Goal: Navigation & Orientation: Find specific page/section

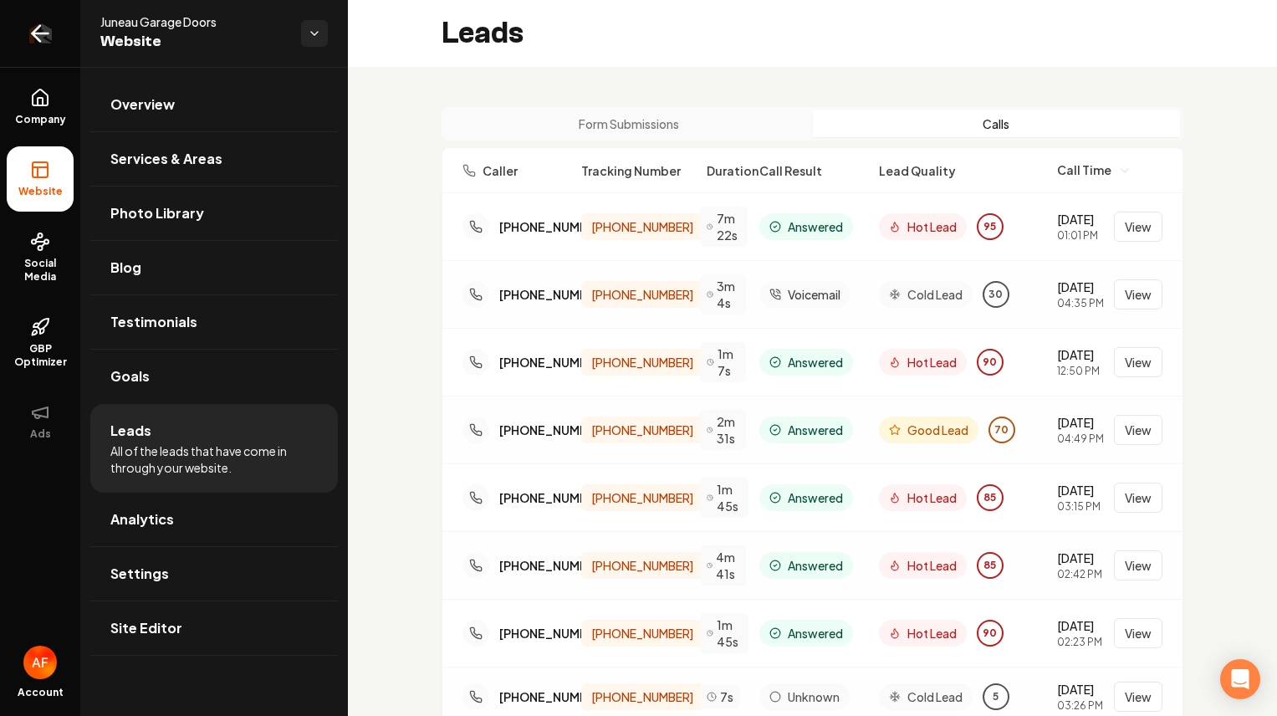
click at [51, 39] on icon "Return to dashboard" at bounding box center [40, 33] width 27 height 27
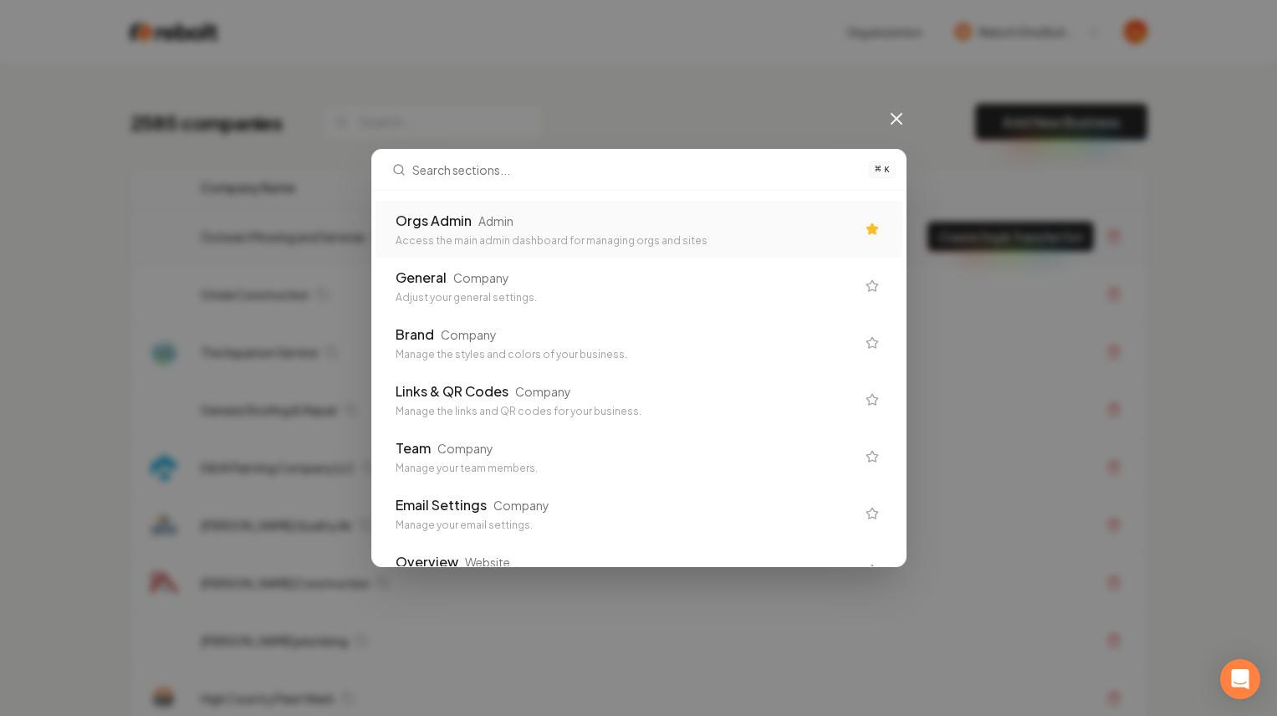
click at [662, 207] on div "Orgs Admin Admin Access the main admin dashboard for managing orgs and sites" at bounding box center [638, 229] width 527 height 57
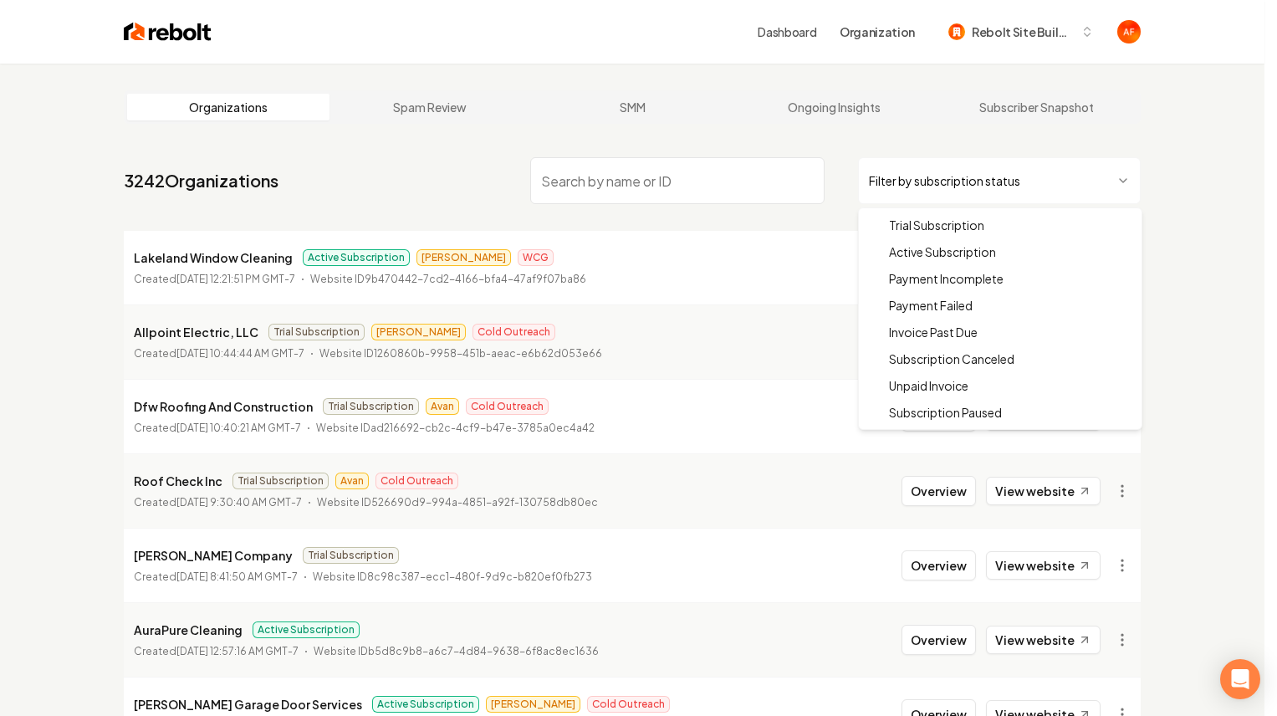
click at [1006, 190] on html "Dashboard Organization Rebolt Site Builder Organizations Spam Review SMM Ongoin…" at bounding box center [638, 358] width 1277 height 716
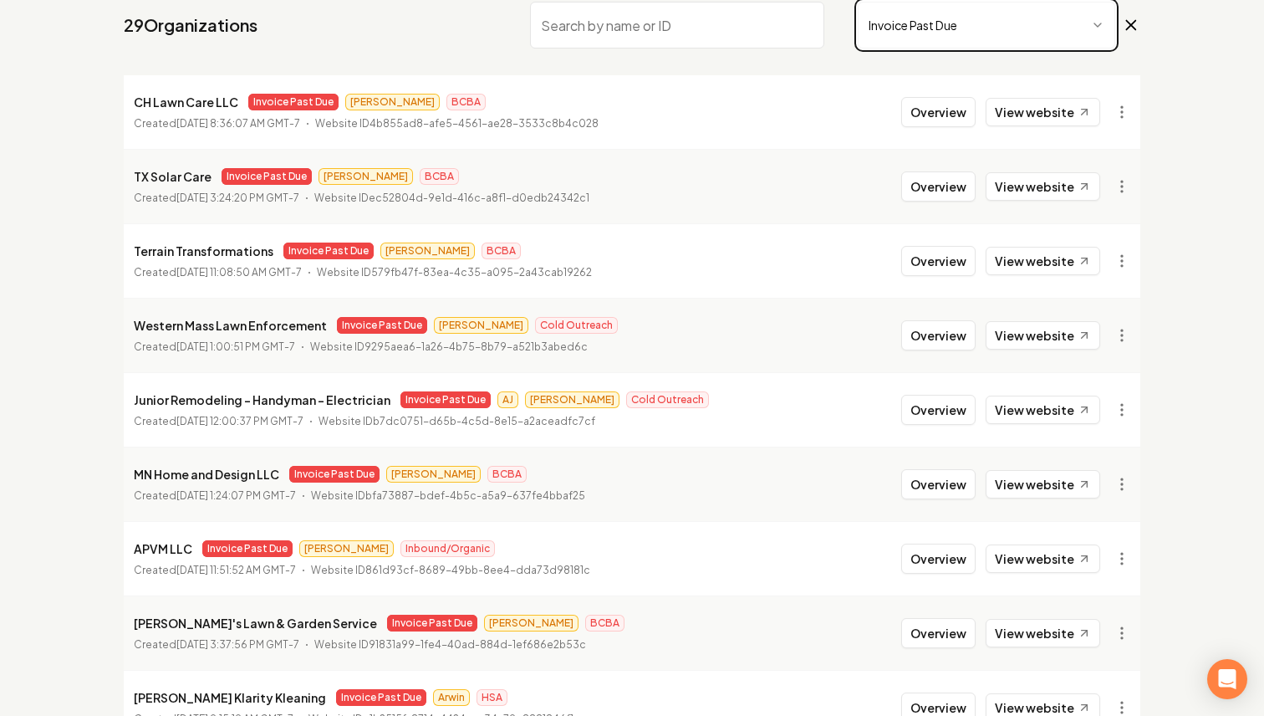
scroll to position [329, 0]
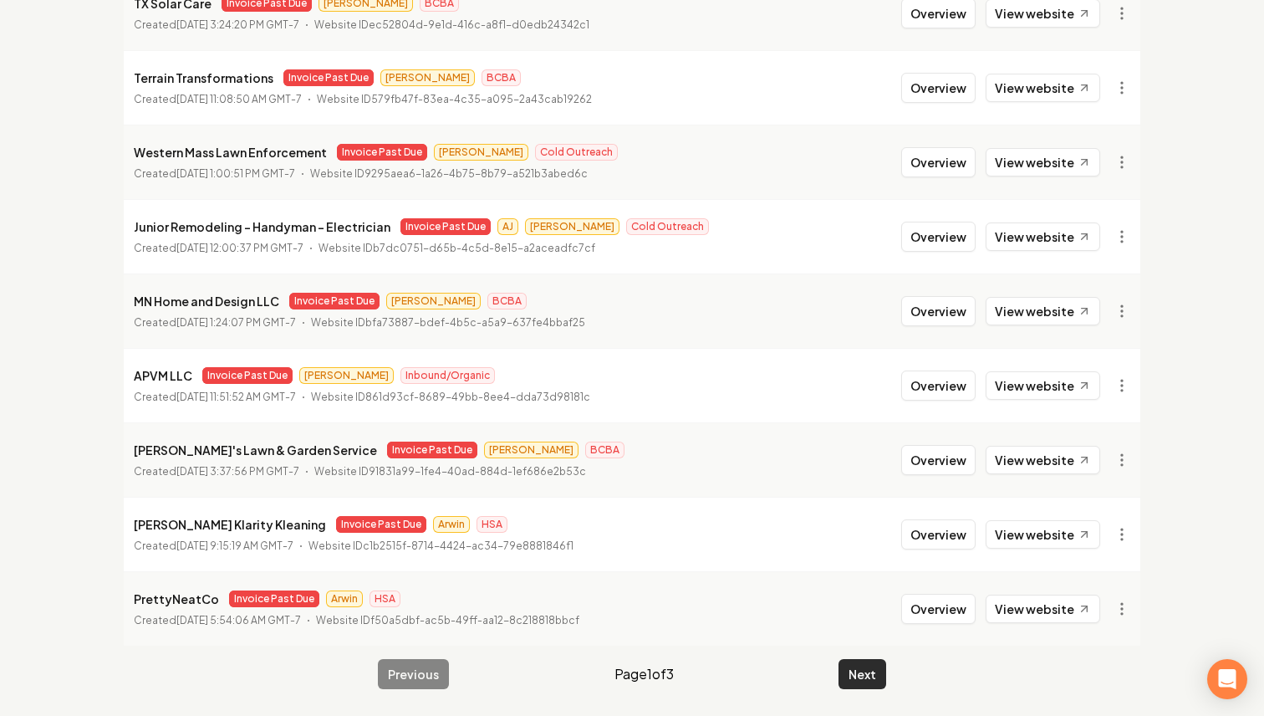
click at [876, 664] on button "Next" at bounding box center [863, 674] width 48 height 30
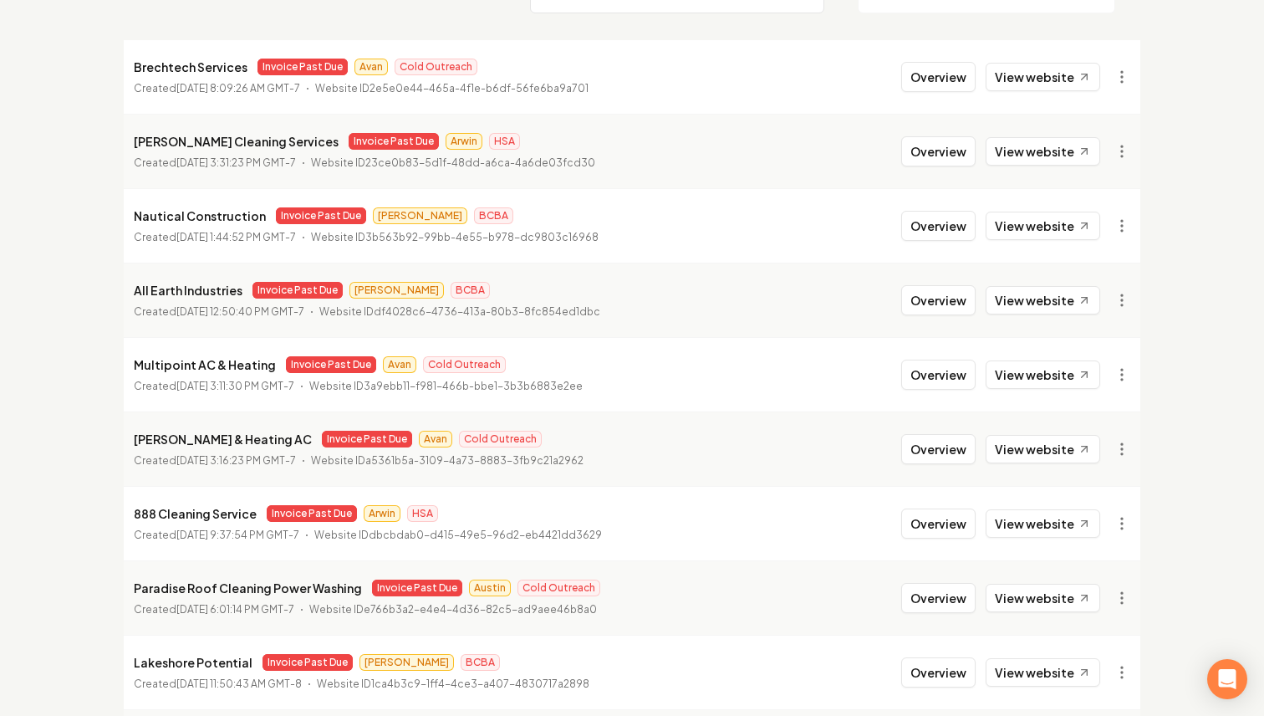
scroll to position [312, 0]
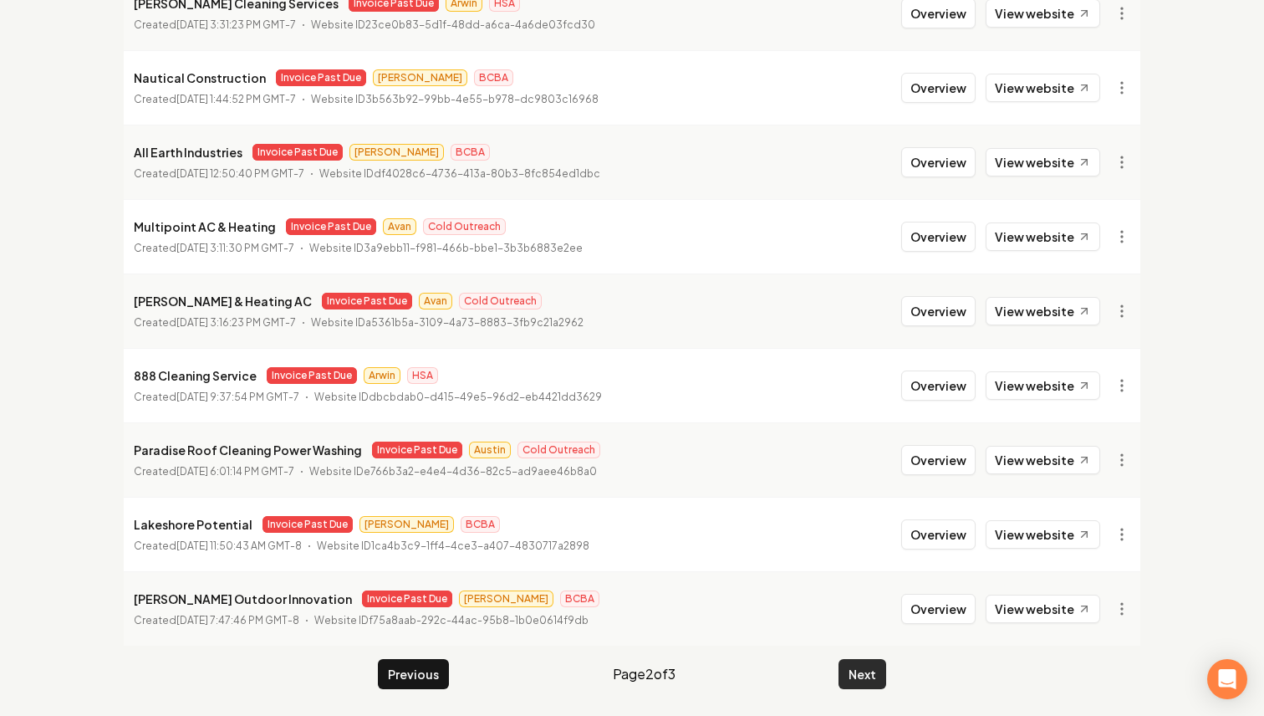
click at [875, 676] on button "Next" at bounding box center [863, 674] width 48 height 30
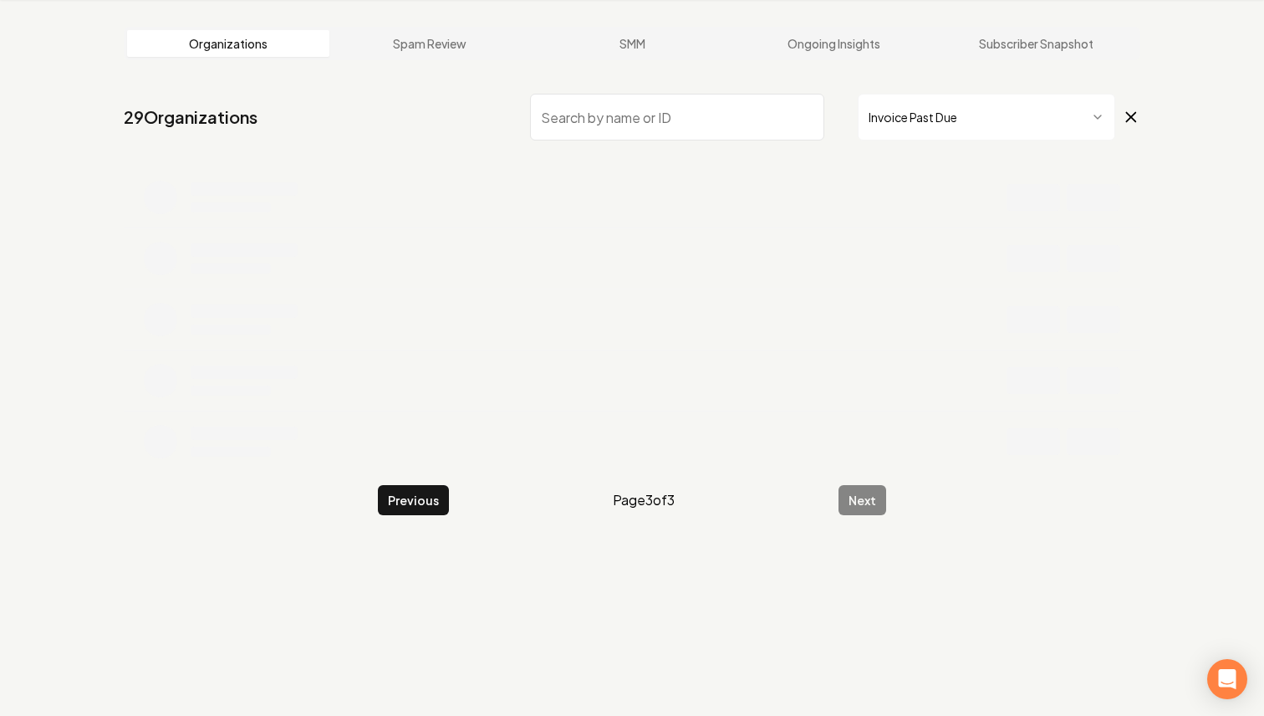
scroll to position [254, 0]
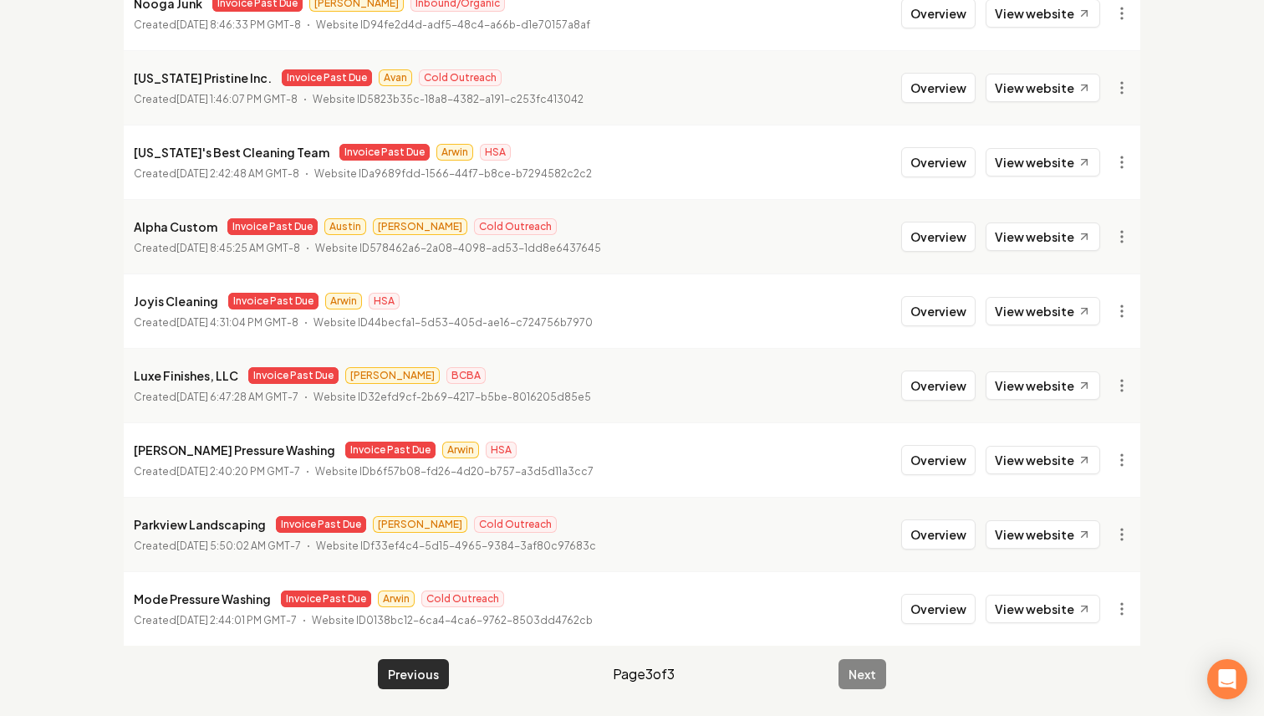
click at [437, 675] on button "Previous" at bounding box center [413, 674] width 71 height 30
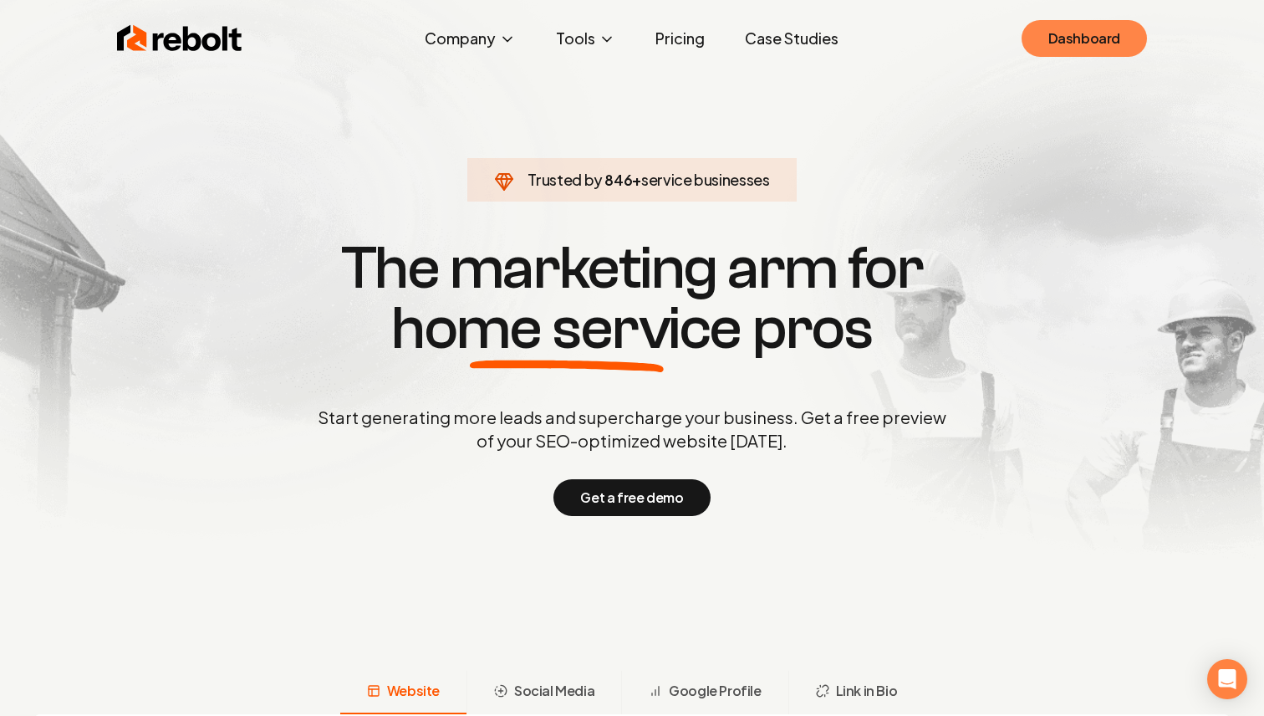
click at [1084, 40] on link "Dashboard" at bounding box center [1084, 38] width 125 height 37
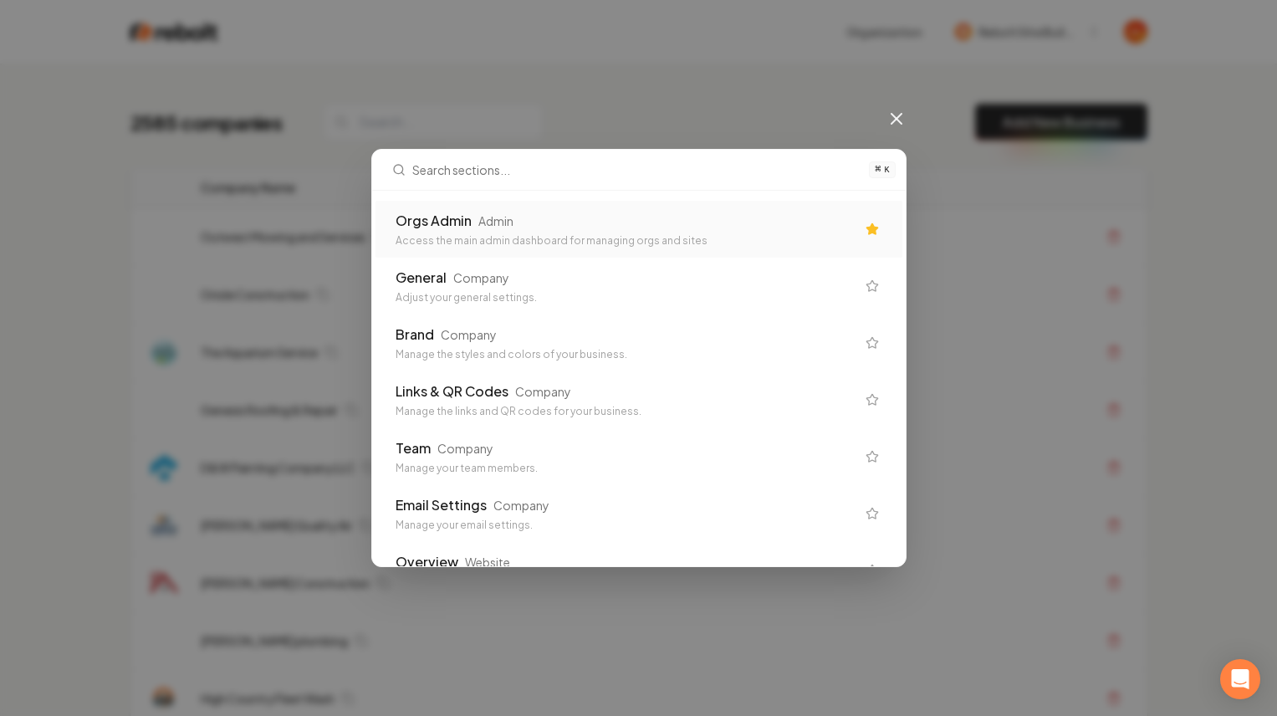
click at [523, 247] on div "Orgs Admin Admin Access the main admin dashboard for managing orgs and sites" at bounding box center [638, 229] width 527 height 57
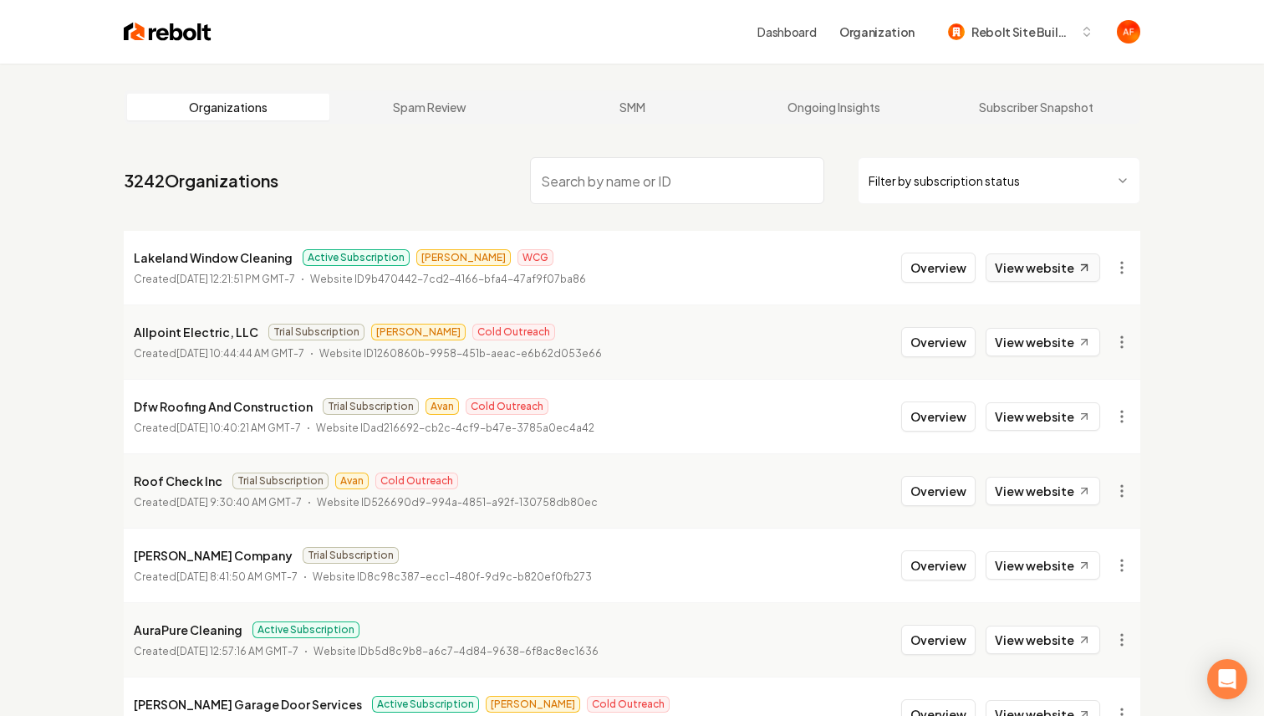
click at [1048, 265] on link "View website" at bounding box center [1043, 267] width 115 height 28
click at [912, 262] on button "Overview" at bounding box center [938, 268] width 74 height 30
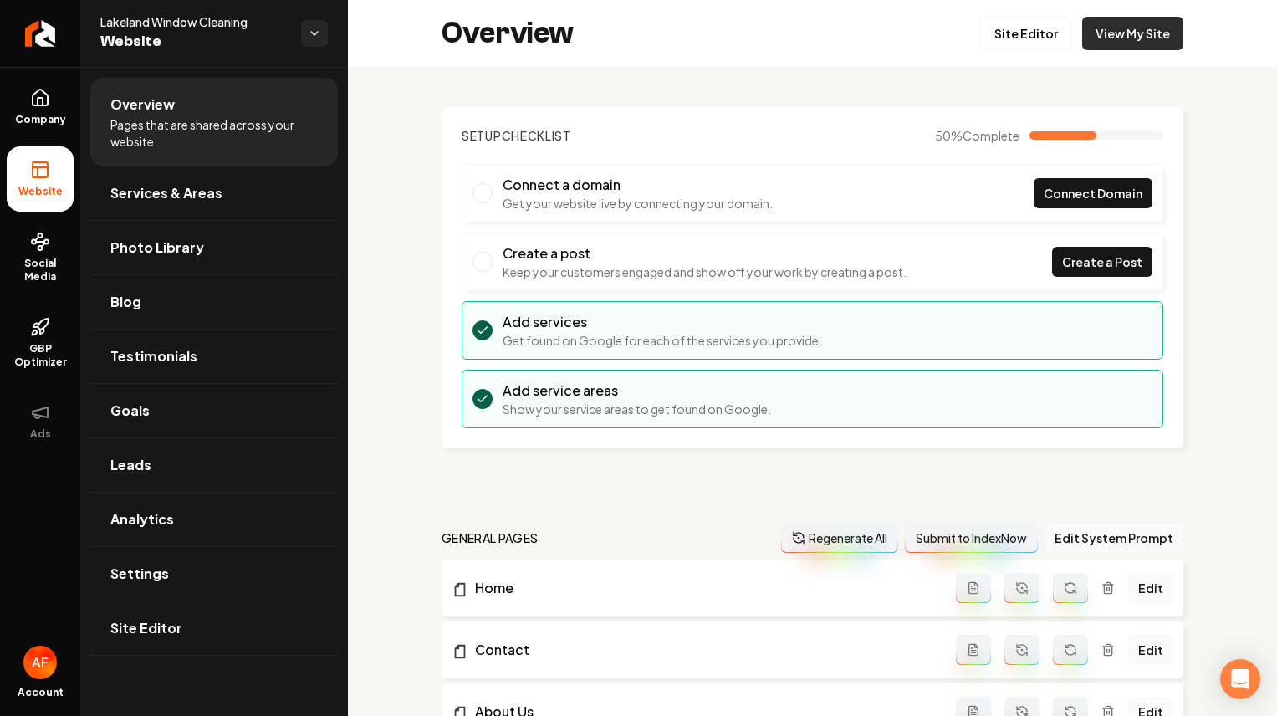
click at [1132, 23] on link "View My Site" at bounding box center [1132, 33] width 101 height 33
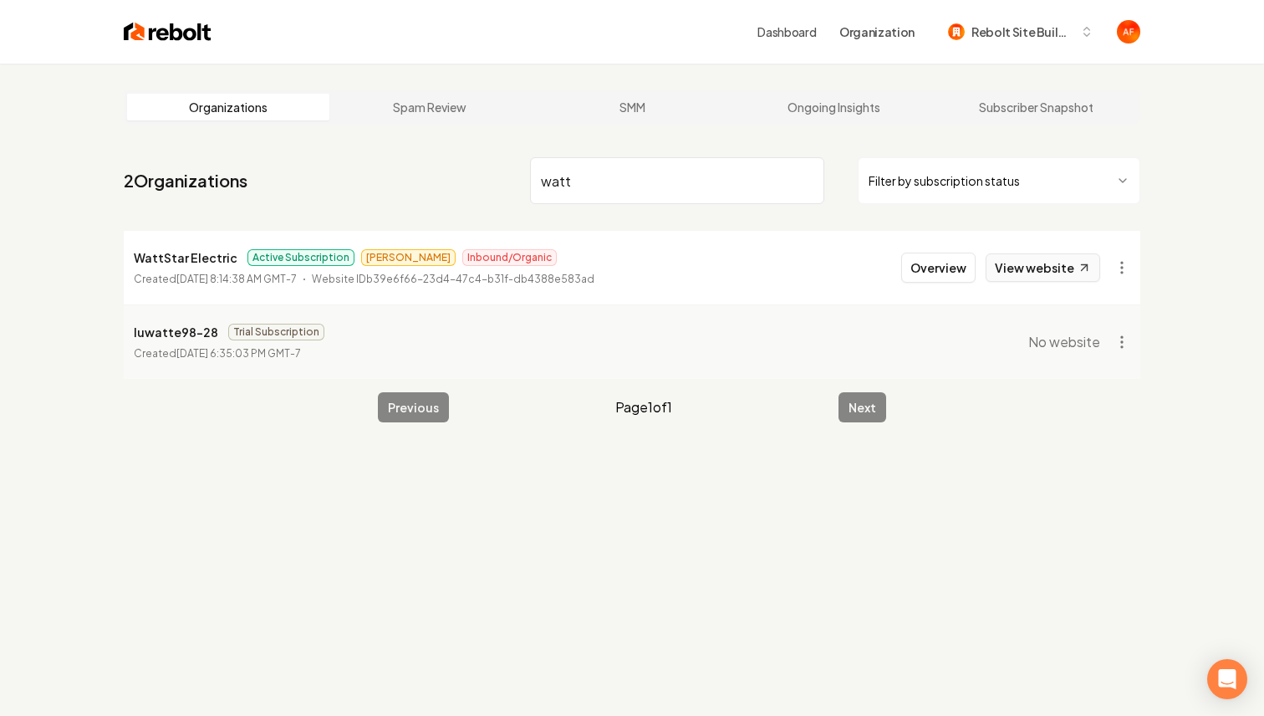
click at [1042, 268] on link "View website" at bounding box center [1043, 267] width 115 height 28
click at [585, 183] on input "watt" at bounding box center [677, 180] width 294 height 47
type input "all my brothers"
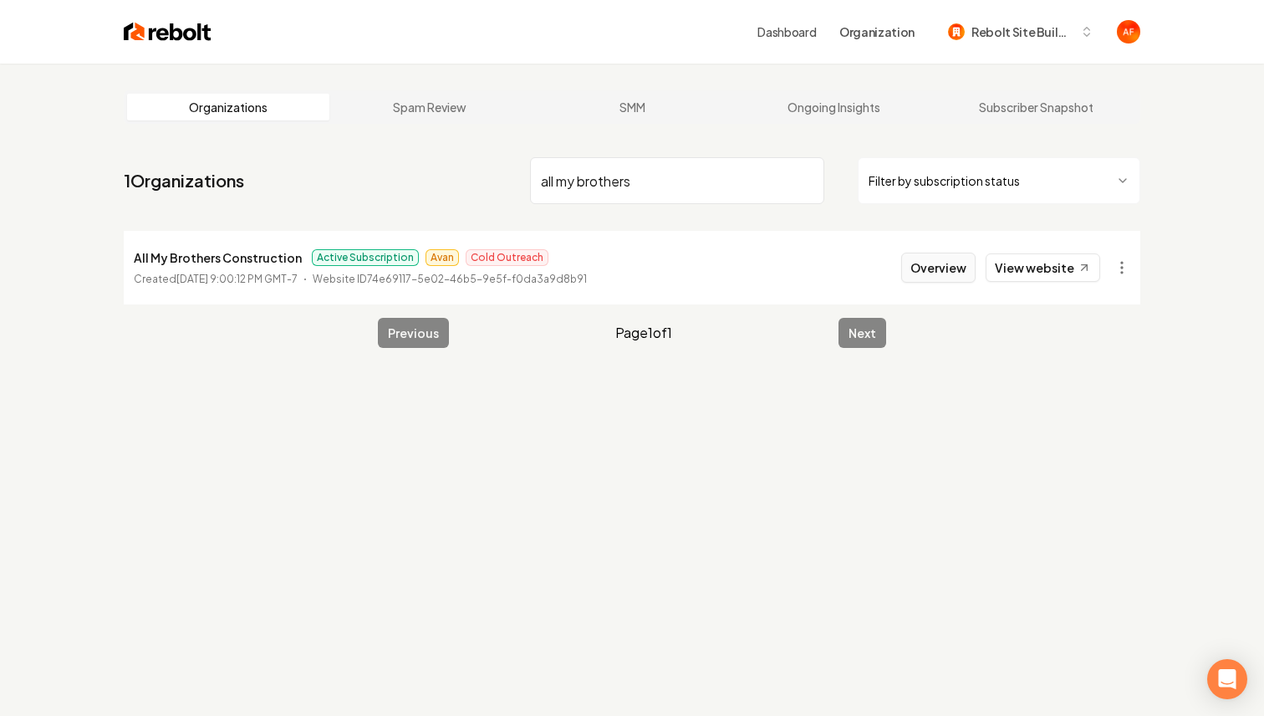
click at [946, 269] on button "Overview" at bounding box center [938, 268] width 74 height 30
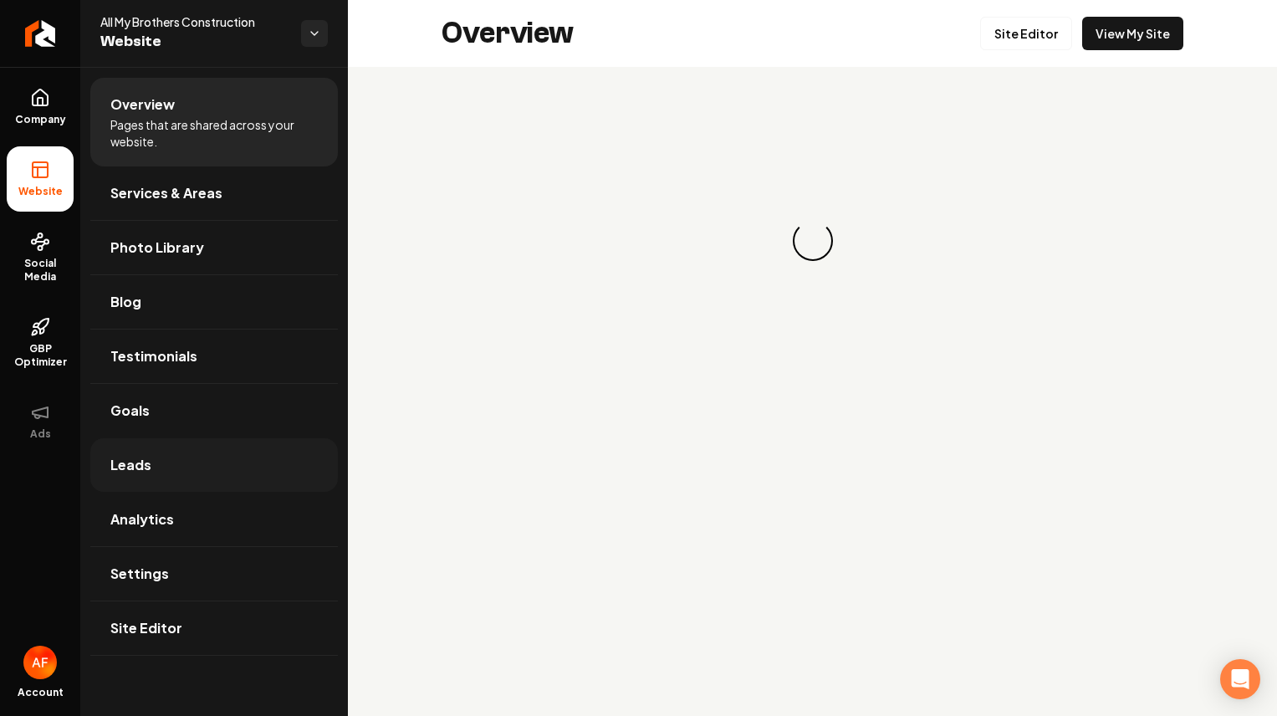
click at [206, 472] on link "Leads" at bounding box center [213, 465] width 247 height 54
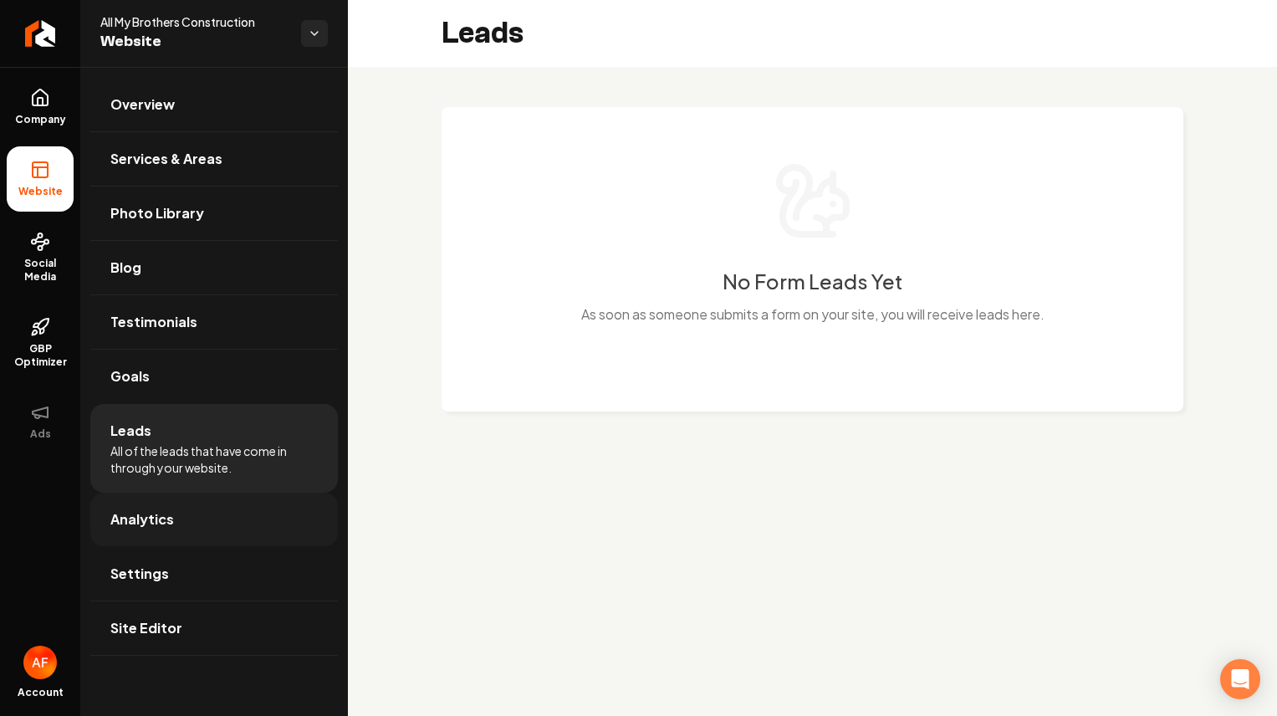
click at [150, 520] on span "Analytics" at bounding box center [142, 519] width 64 height 20
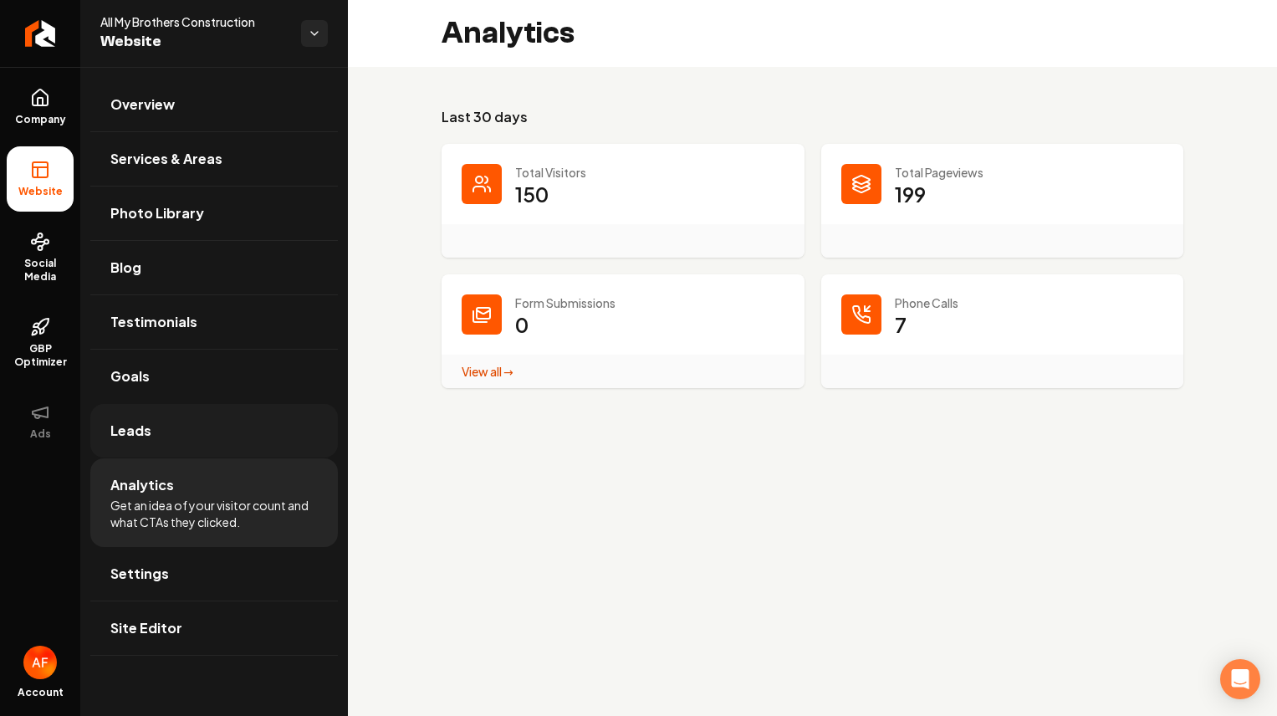
click at [155, 444] on link "Leads" at bounding box center [213, 431] width 247 height 54
